Goal: Obtain resource: Download file/media

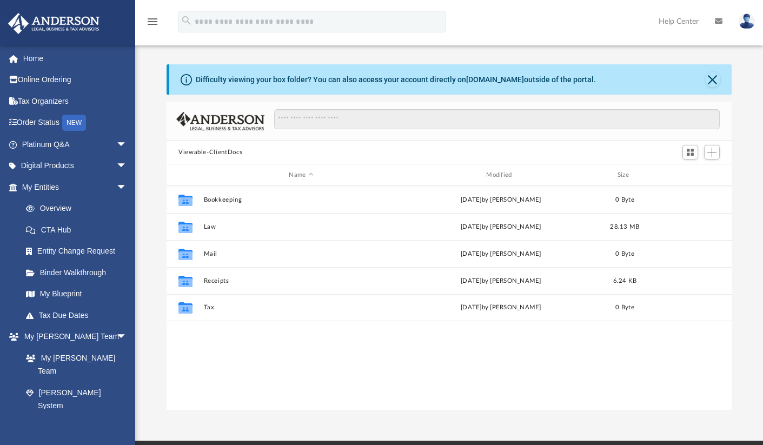
scroll to position [238, 557]
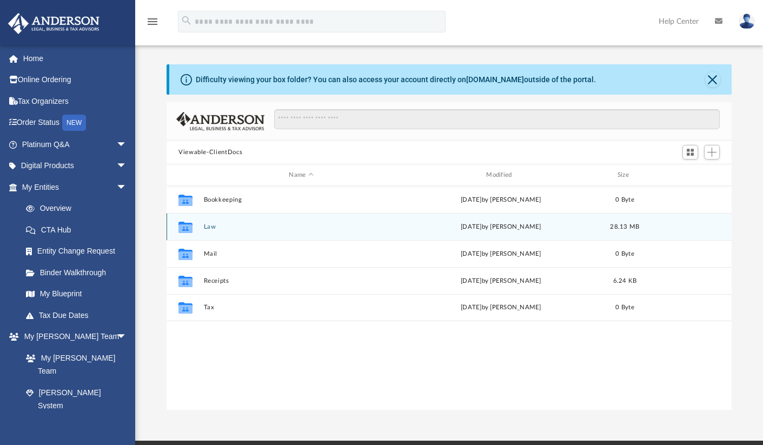
click at [208, 225] on button "Law" at bounding box center [301, 226] width 195 height 7
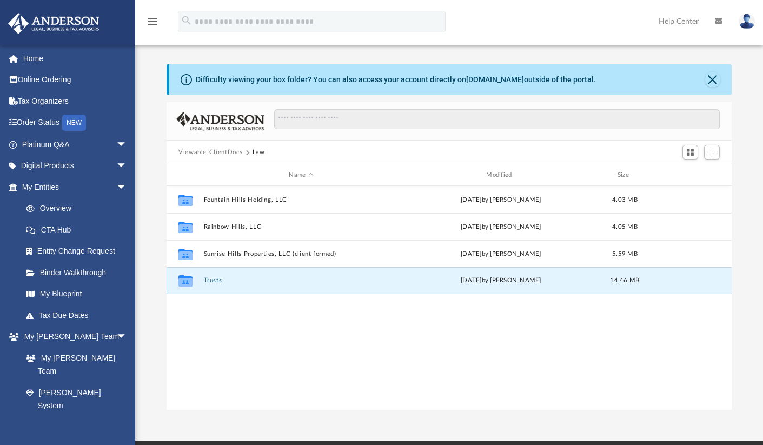
click at [212, 280] on button "Trusts" at bounding box center [301, 280] width 195 height 7
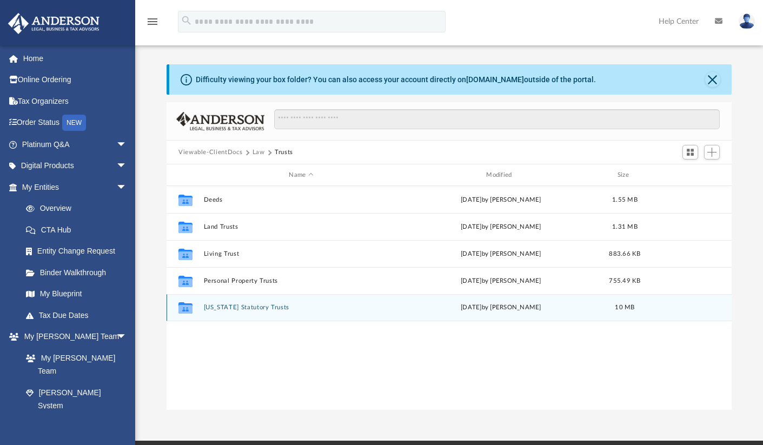
click at [259, 305] on button "[US_STATE] Statutory Trusts" at bounding box center [301, 307] width 195 height 7
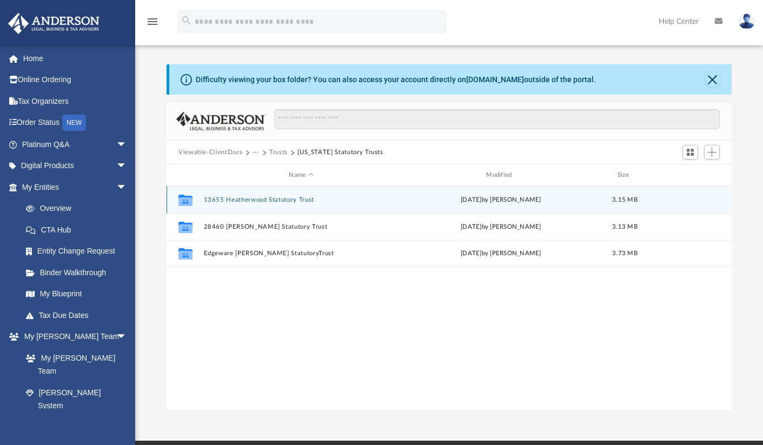
click at [272, 201] on button "13655 Heatherwood Statutory Trust" at bounding box center [301, 199] width 195 height 7
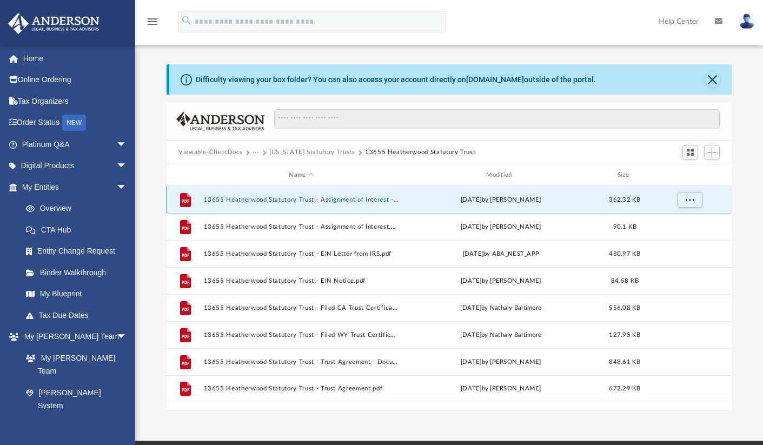
click at [363, 198] on button "13655 Heatherwood Statutory Trust - Assignment of Interest - DocuSigned.pdf" at bounding box center [301, 199] width 195 height 7
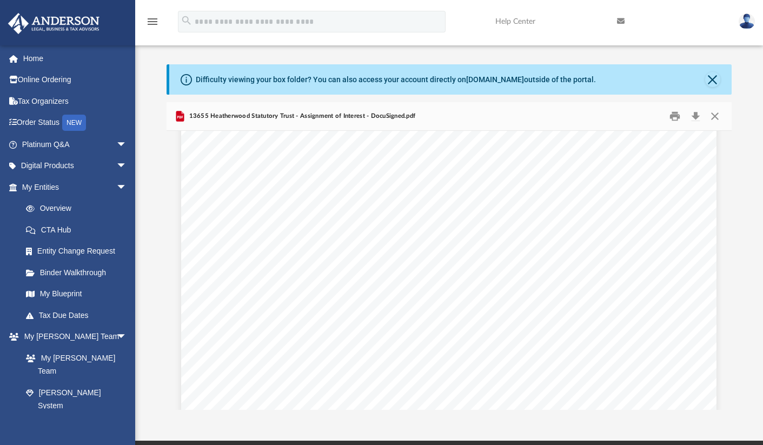
scroll to position [3832, 0]
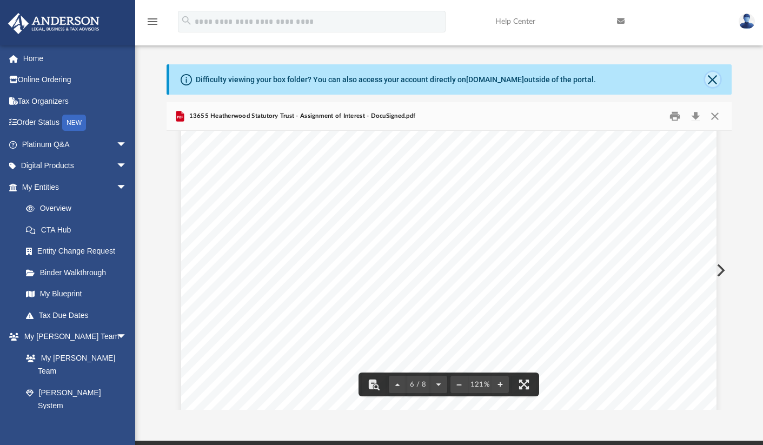
click at [712, 77] on button "Close" at bounding box center [712, 79] width 15 height 15
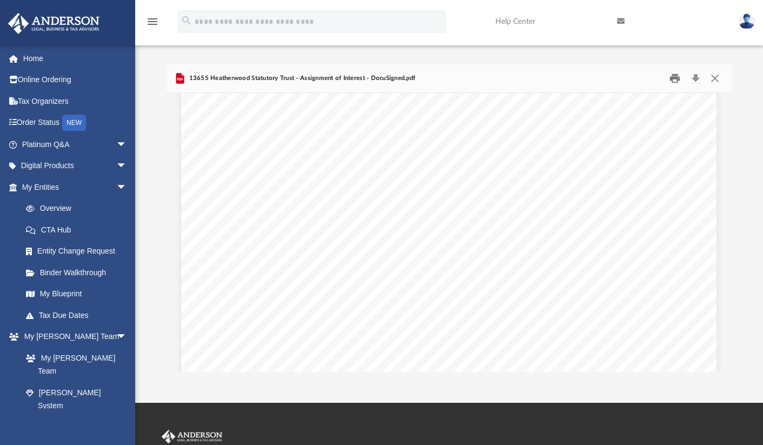
click at [672, 81] on button "Print" at bounding box center [675, 78] width 22 height 17
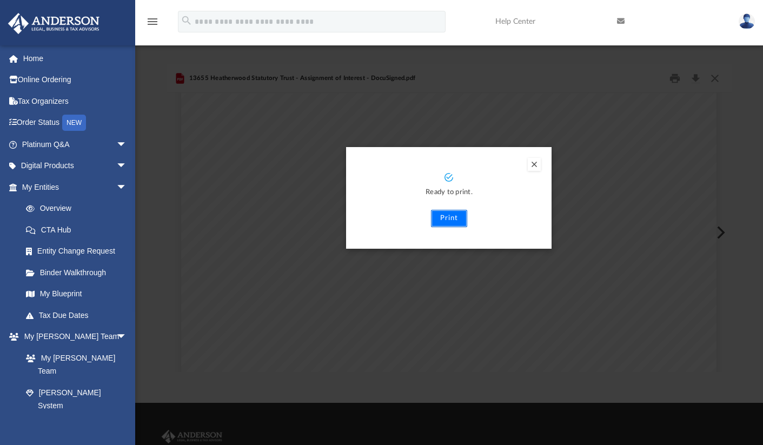
click at [450, 217] on button "Print" at bounding box center [449, 218] width 36 height 17
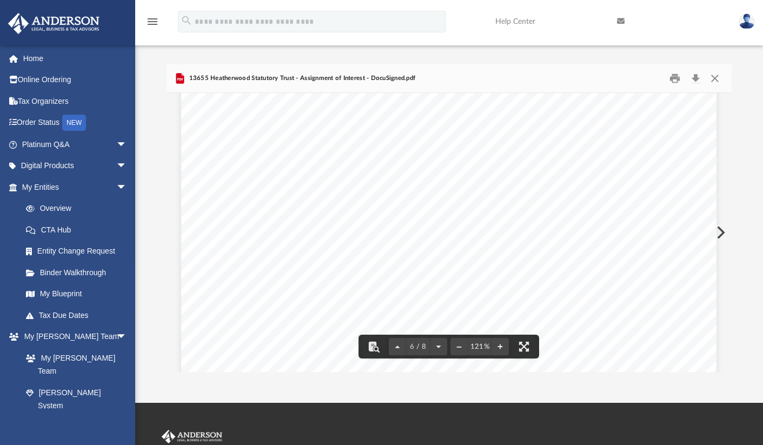
scroll to position [3562, 0]
click at [714, 79] on button "Close" at bounding box center [714, 78] width 19 height 17
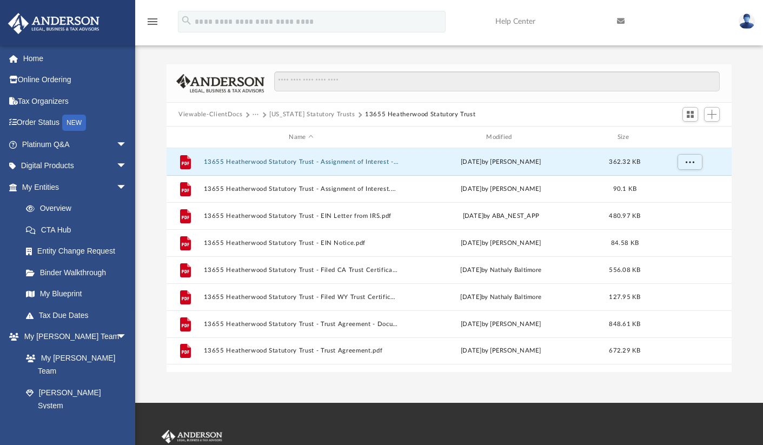
click at [318, 111] on button "[US_STATE] Statutory Trusts" at bounding box center [312, 115] width 86 height 10
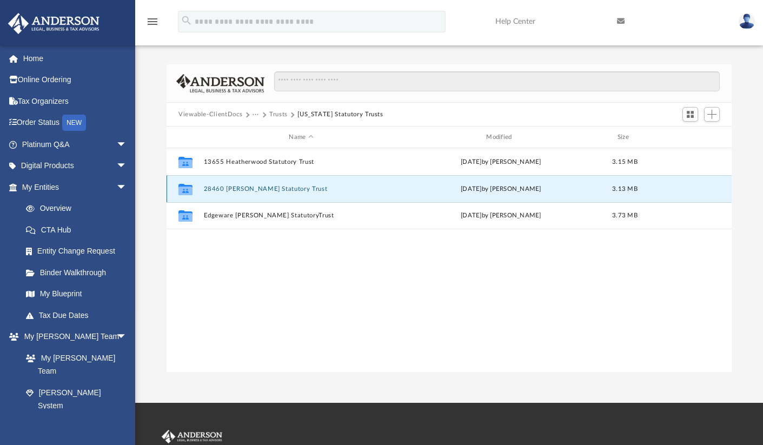
click at [223, 190] on button "28460 [PERSON_NAME] Statutory Trust" at bounding box center [301, 188] width 195 height 7
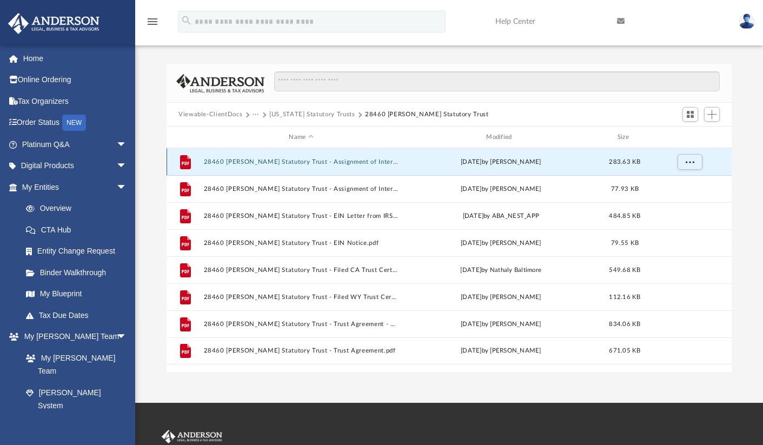
click at [327, 161] on button "28460 [PERSON_NAME] Statutory Trust - Assignment of Interest - DocuSigned.pdf" at bounding box center [301, 161] width 195 height 7
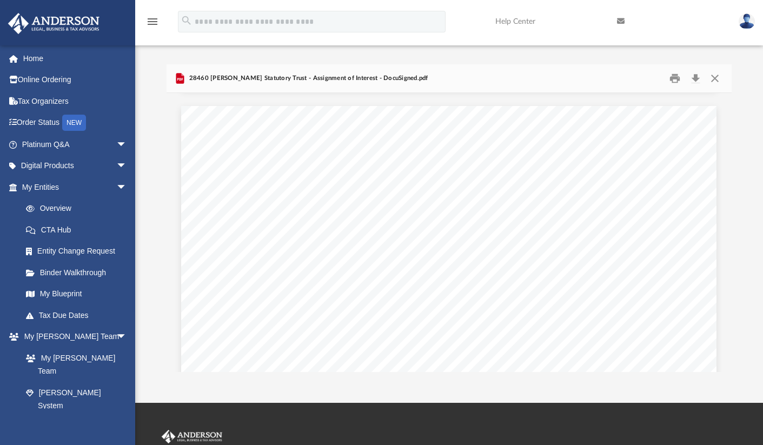
scroll to position [2016, 0]
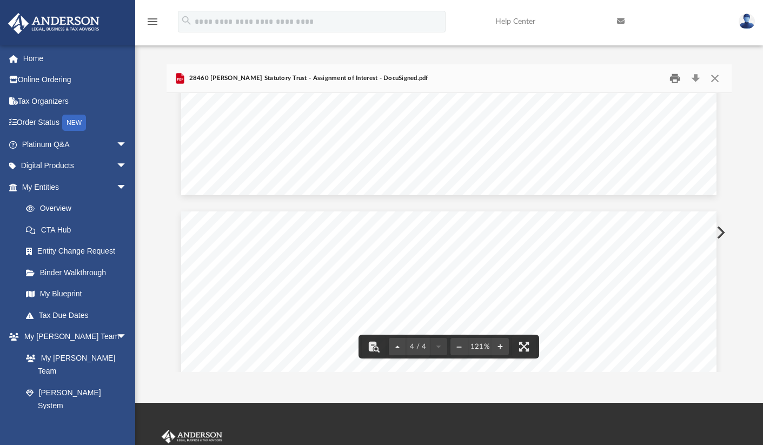
click at [674, 82] on button "Print" at bounding box center [675, 78] width 22 height 17
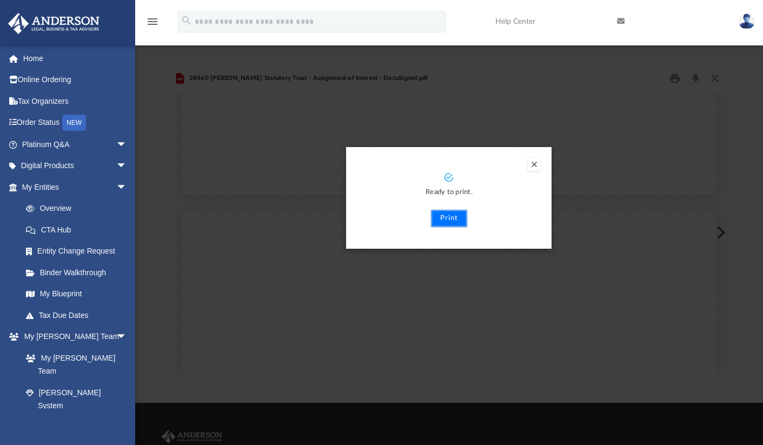
click at [453, 221] on button "Print" at bounding box center [449, 218] width 36 height 17
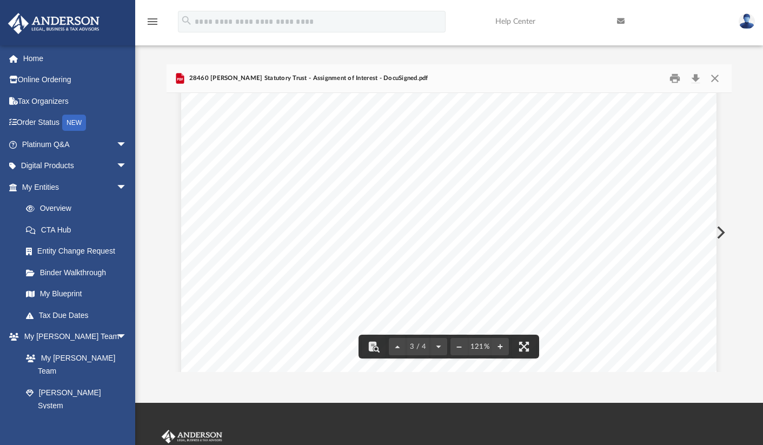
scroll to position [1583, 0]
click at [719, 77] on button "Close" at bounding box center [714, 78] width 19 height 17
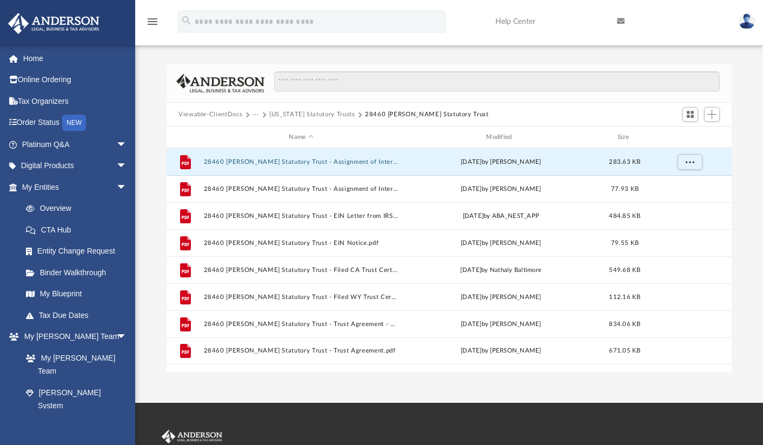
click at [283, 115] on button "[US_STATE] Statutory Trusts" at bounding box center [312, 115] width 86 height 10
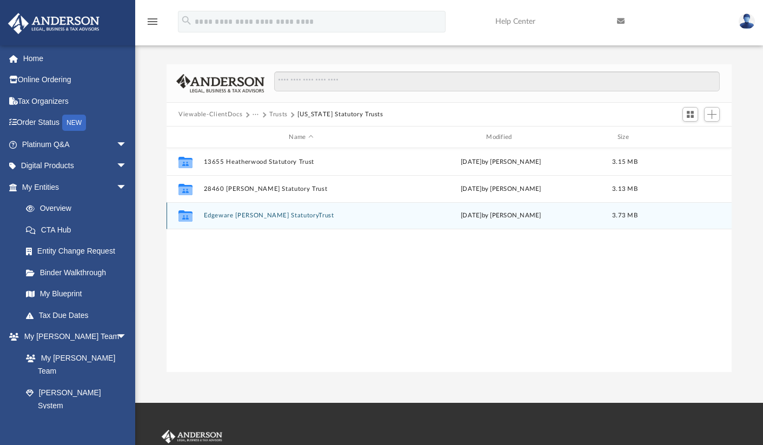
click at [241, 214] on button "Edgeware [PERSON_NAME] StatutoryTrust" at bounding box center [301, 215] width 195 height 7
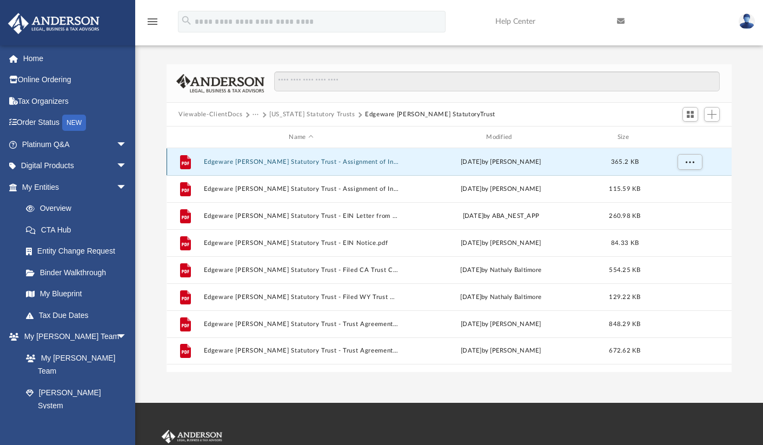
click at [341, 164] on button "Edgeware [PERSON_NAME] Statutory Trust - Assignment of Interest - DocuSigned.pdf" at bounding box center [301, 161] width 195 height 7
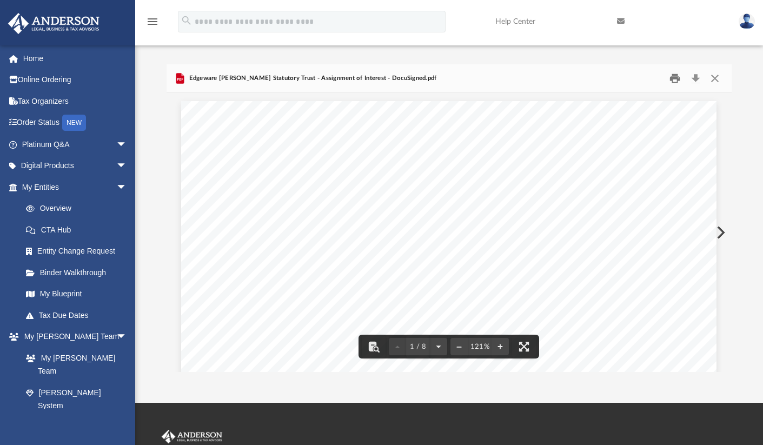
click at [672, 80] on button "Print" at bounding box center [675, 78] width 22 height 17
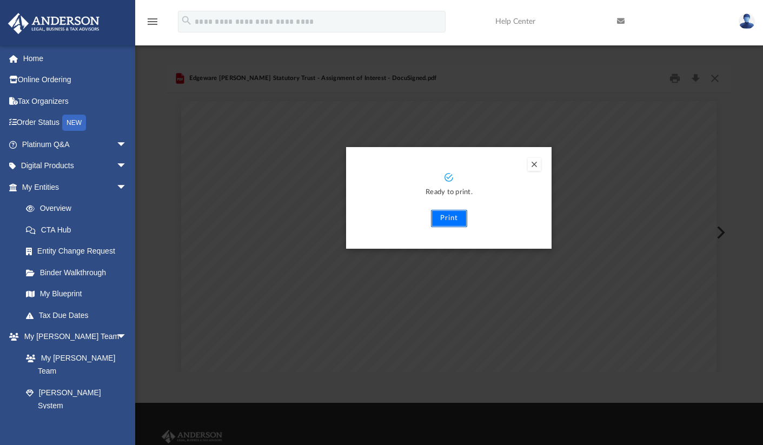
click at [453, 219] on button "Print" at bounding box center [449, 218] width 36 height 17
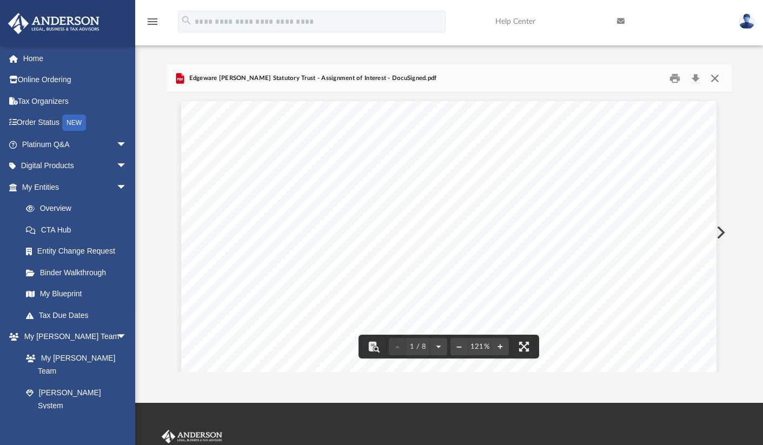
click at [717, 78] on button "Close" at bounding box center [714, 78] width 19 height 17
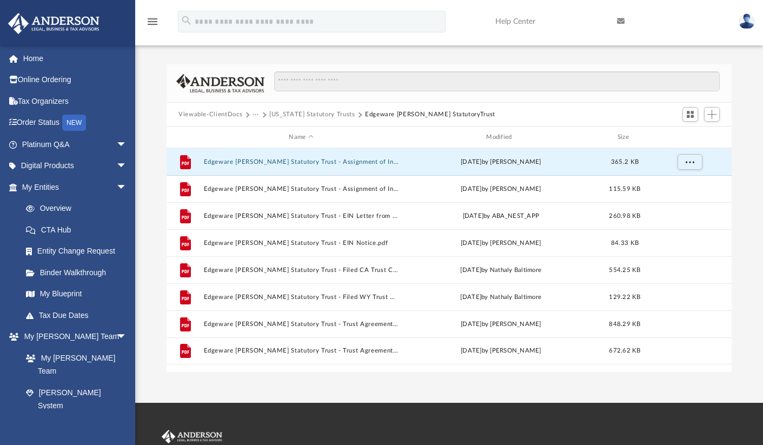
click at [290, 115] on button "[US_STATE] Statutory Trusts" at bounding box center [312, 115] width 86 height 10
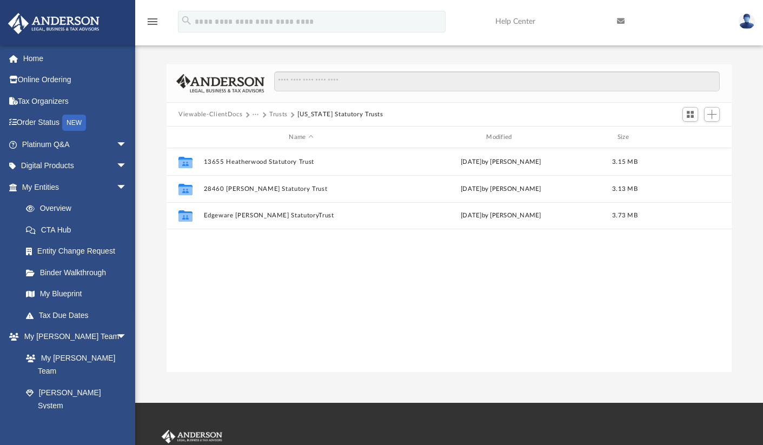
click at [278, 113] on button "Trusts" at bounding box center [278, 115] width 18 height 10
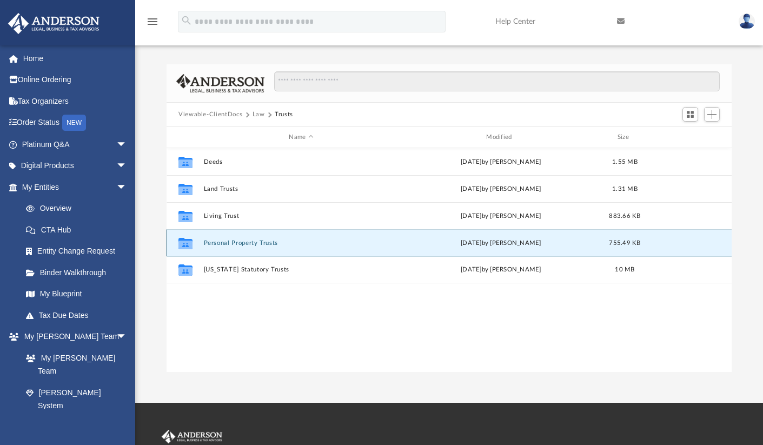
click at [242, 241] on button "Personal Property Trusts" at bounding box center [301, 242] width 195 height 7
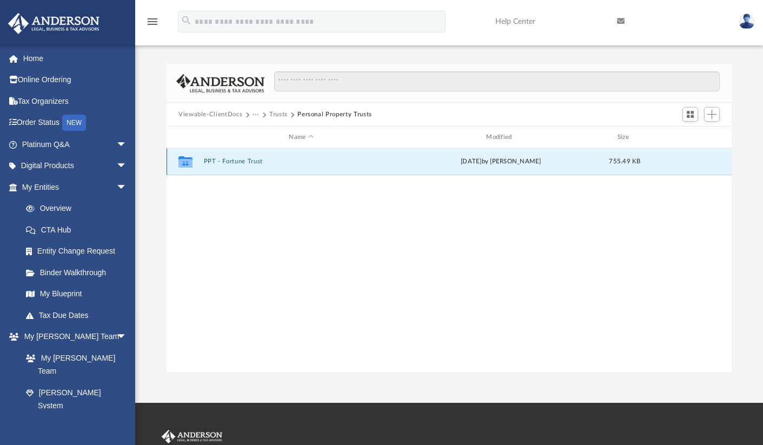
click at [239, 158] on button "PPT - Fortune Trust" at bounding box center [301, 161] width 195 height 7
click at [284, 161] on button "Fortune Trust - DocuSigned.pdf" at bounding box center [301, 161] width 195 height 7
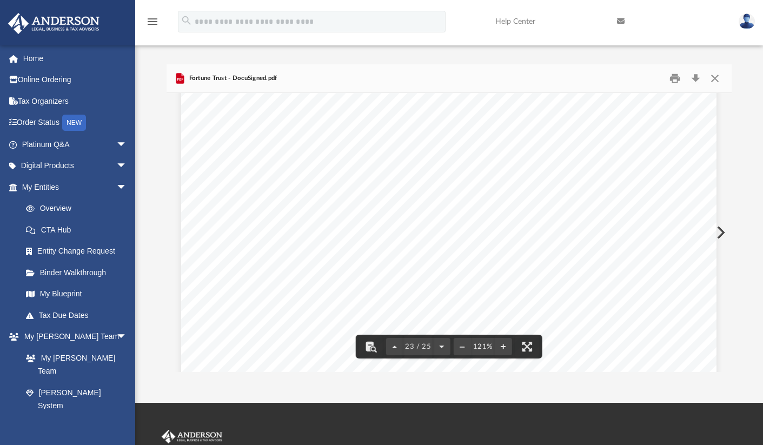
scroll to position [15629, 0]
click at [712, 78] on button "Close" at bounding box center [714, 78] width 19 height 17
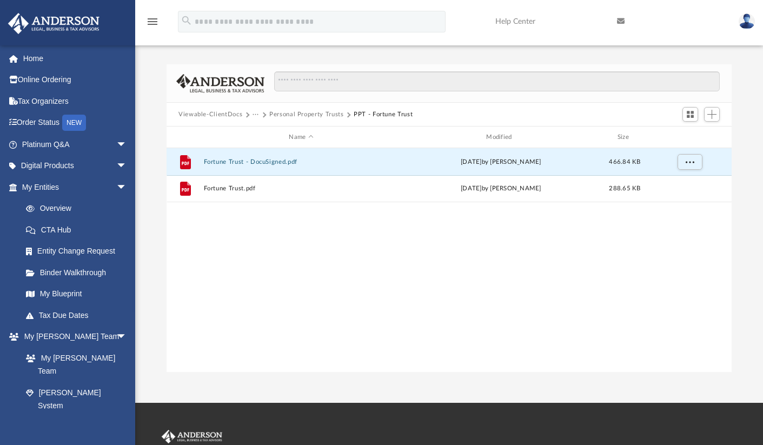
click at [286, 115] on button "Personal Property Trusts" at bounding box center [306, 115] width 75 height 10
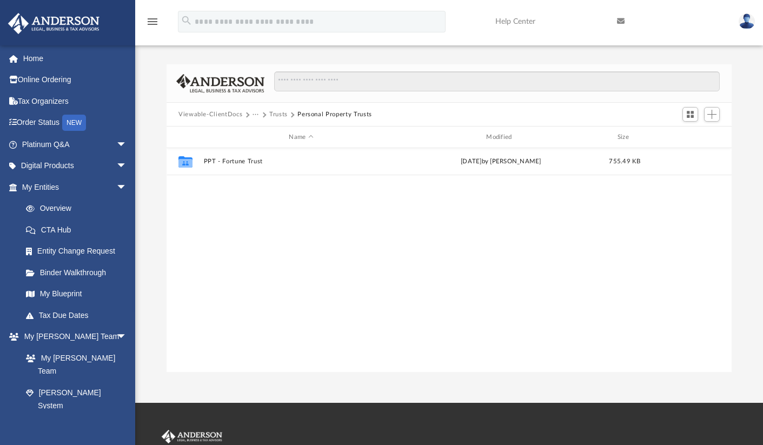
click at [272, 114] on button "Trusts" at bounding box center [278, 115] width 18 height 10
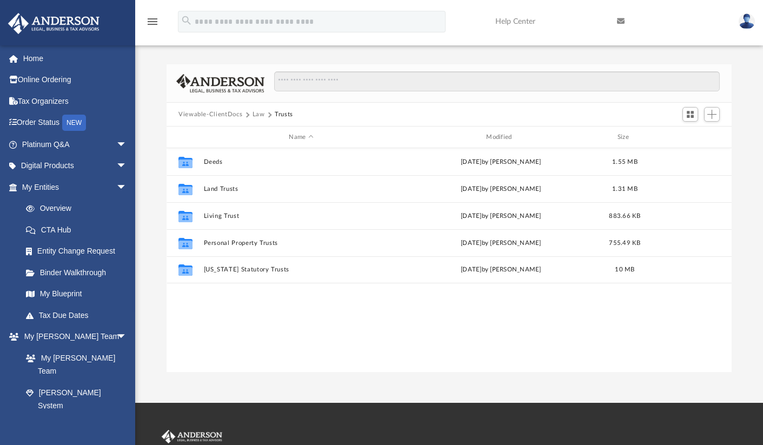
click at [259, 115] on button "Law" at bounding box center [258, 115] width 12 height 10
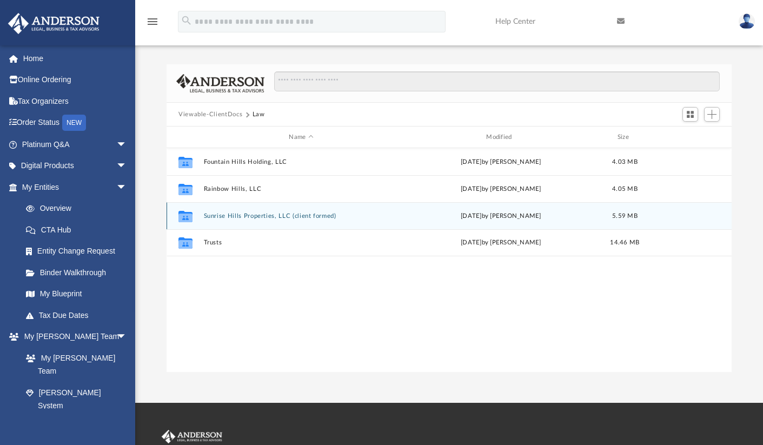
click at [243, 215] on button "Sunrise Hills Properties, LLC (client formed)" at bounding box center [301, 215] width 195 height 7
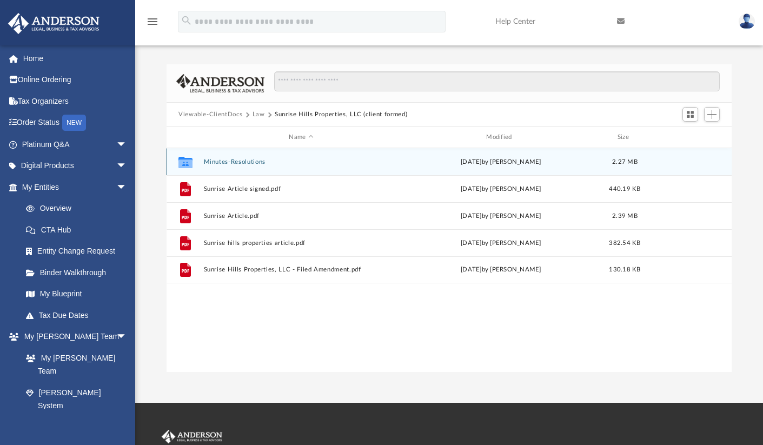
click at [247, 161] on button "Minutes-Resolutions" at bounding box center [301, 161] width 195 height 7
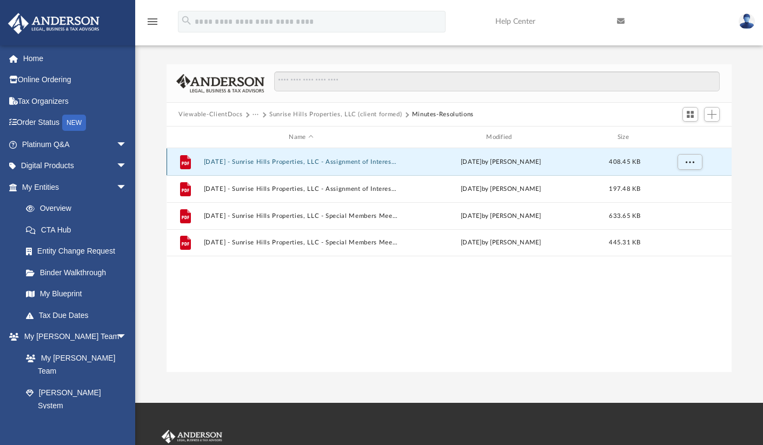
click at [359, 163] on button "[DATE] - Sunrise Hills Properties, LLC - Assignment of Interest - DocuSigned.pdf" at bounding box center [301, 161] width 195 height 7
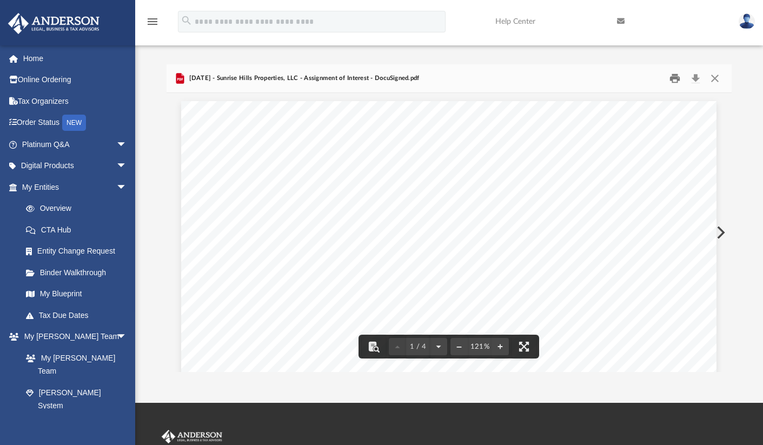
click at [669, 80] on button "Print" at bounding box center [675, 78] width 22 height 17
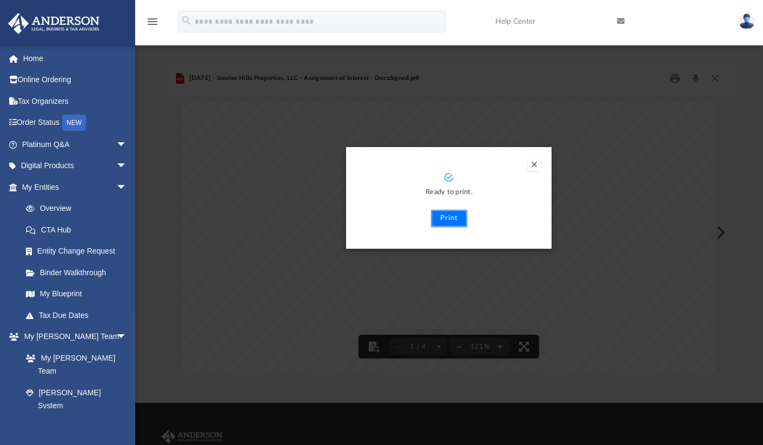
click at [449, 218] on button "Print" at bounding box center [449, 218] width 36 height 17
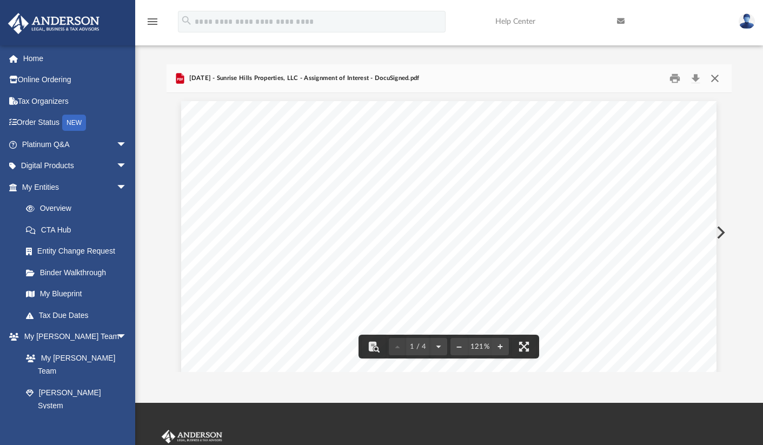
click at [712, 79] on button "Close" at bounding box center [714, 78] width 19 height 17
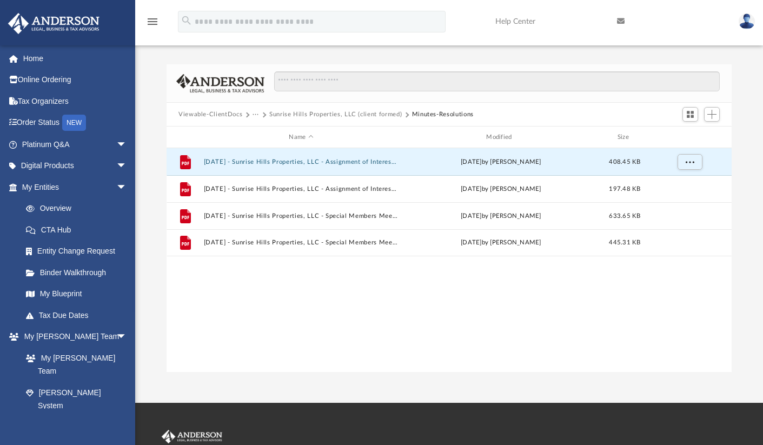
click at [746, 28] on img at bounding box center [746, 22] width 16 height 16
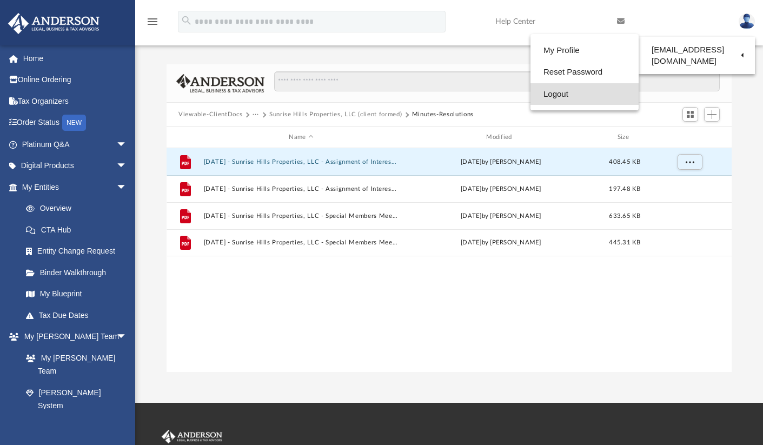
click at [545, 92] on link "Logout" at bounding box center [584, 94] width 108 height 22
